Goal: Task Accomplishment & Management: Complete application form

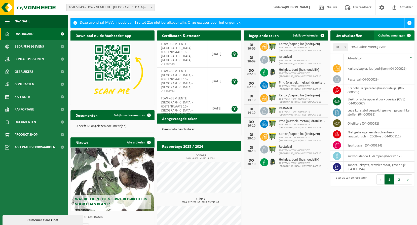
click at [383, 35] on span "Ophaling aanvragen" at bounding box center [391, 35] width 27 height 3
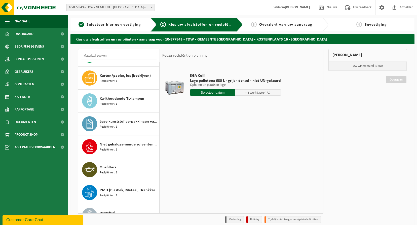
scroll to position [113, 0]
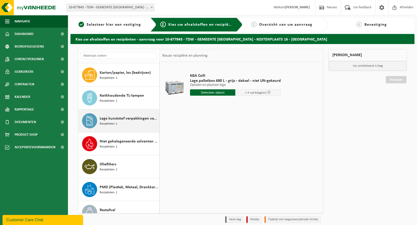
click at [131, 122] on div "Lege kunststof verpakkingen van gevaarlijke stoffen Recipiënten: 1" at bounding box center [129, 120] width 58 height 15
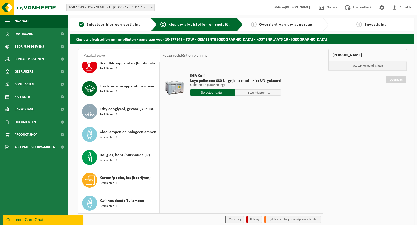
scroll to position [0, 0]
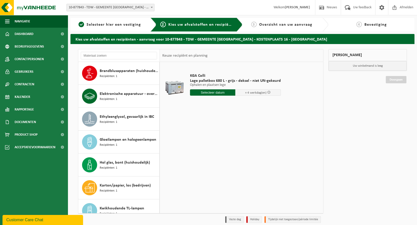
click at [208, 92] on input "text" at bounding box center [213, 92] width 46 height 6
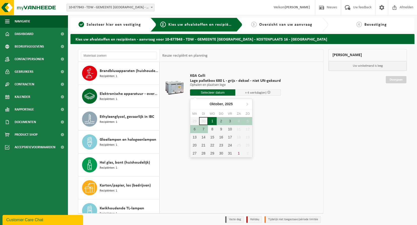
click at [211, 119] on div "1" at bounding box center [212, 121] width 9 height 8
type input "Van [DATE]"
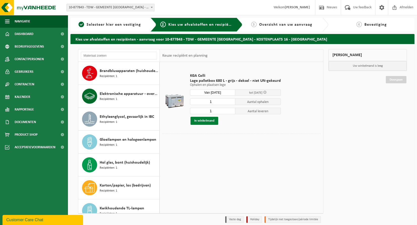
click at [203, 121] on button "In winkelmand" at bounding box center [204, 121] width 28 height 8
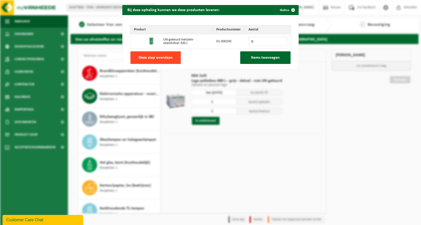
click at [155, 57] on span "Deze stap overslaan" at bounding box center [156, 58] width 34 height 4
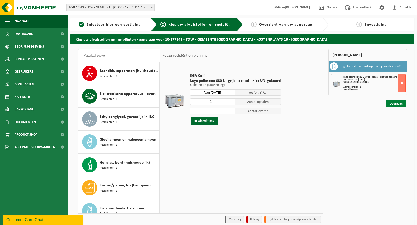
click at [392, 104] on link "Doorgaan" at bounding box center [396, 103] width 21 height 7
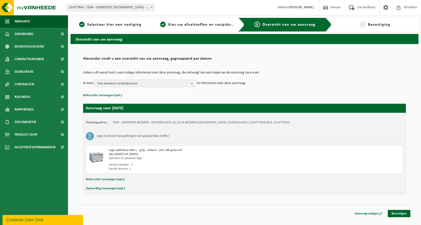
click at [191, 83] on b "button" at bounding box center [193, 83] width 5 height 7
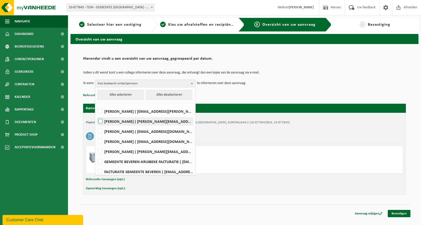
click at [100, 121] on label "EVELINE ANDOOR ( eveline.andoor@beveren.be )" at bounding box center [145, 122] width 96 height 8
click at [96, 115] on input "EVELINE ANDOOR ( eveline.andoor@beveren.be )" at bounding box center [96, 115] width 0 height 0
checkbox input "true"
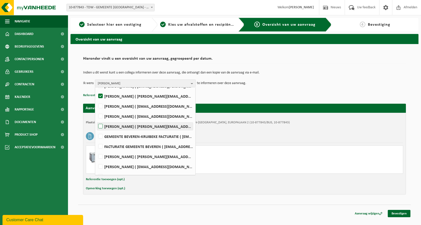
click at [101, 125] on label "CORA CAVAZZON ( cora.cavazzon@beveren.be )" at bounding box center [145, 127] width 96 height 8
click at [96, 120] on input "CORA CAVAZZON ( cora.cavazzon@beveren.be )" at bounding box center [96, 120] width 0 height 0
checkbox input "true"
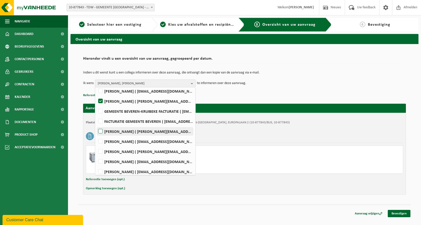
scroll to position [73, 0]
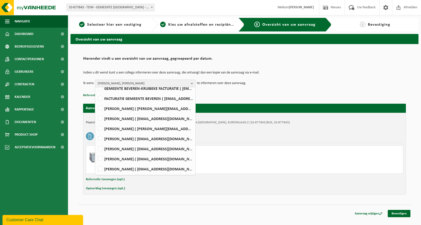
click at [212, 186] on div "Opmerking toevoegen (opt.)" at bounding box center [244, 188] width 317 height 7
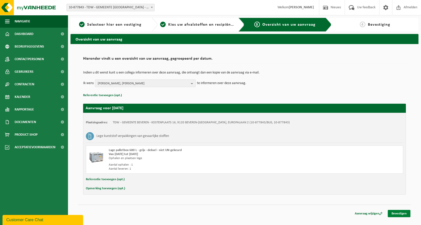
click at [395, 211] on link "Bevestigen" at bounding box center [398, 213] width 23 height 7
